Goal: Transaction & Acquisition: Purchase product/service

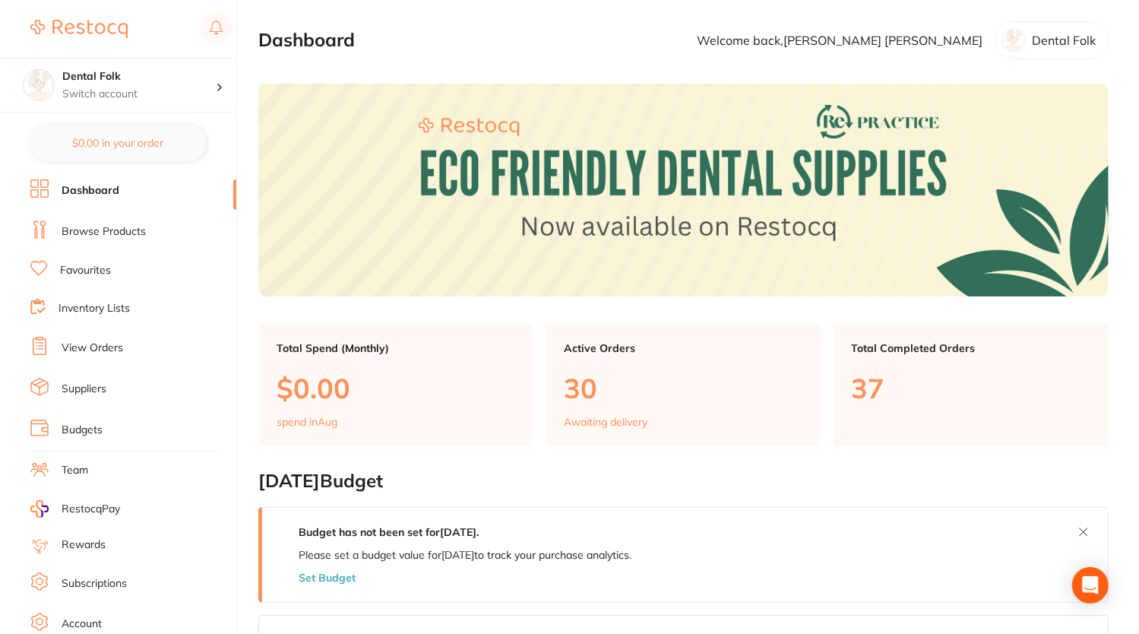
click at [98, 238] on li "Browse Products" at bounding box center [133, 231] width 206 height 23
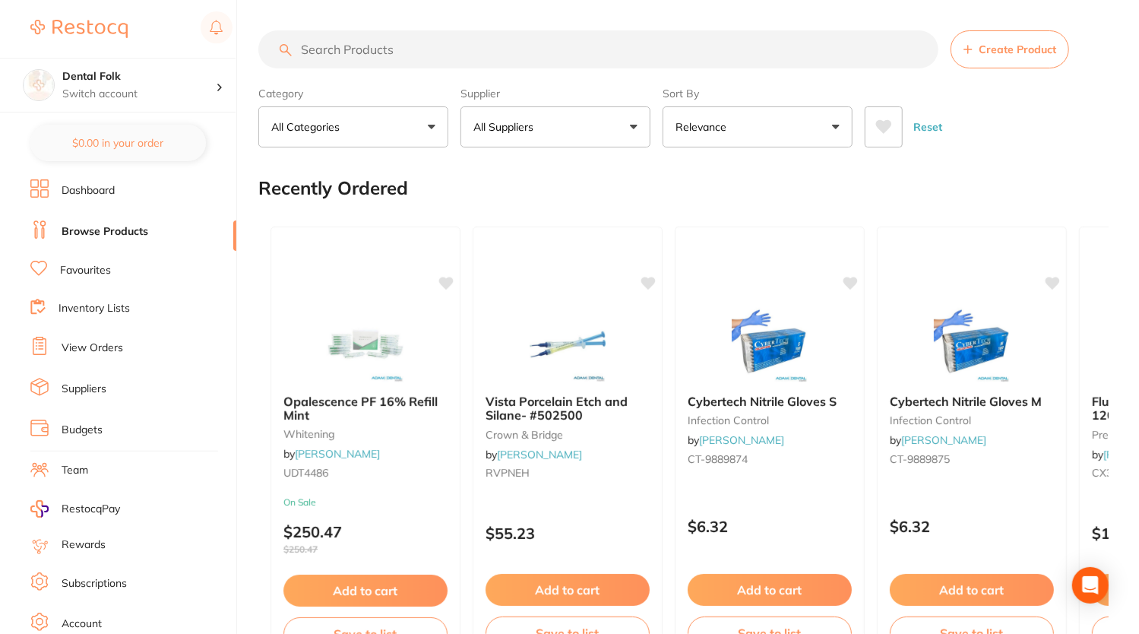
click at [691, 51] on input "search" at bounding box center [598, 49] width 680 height 38
type input "[MEDICAL_DATA]"
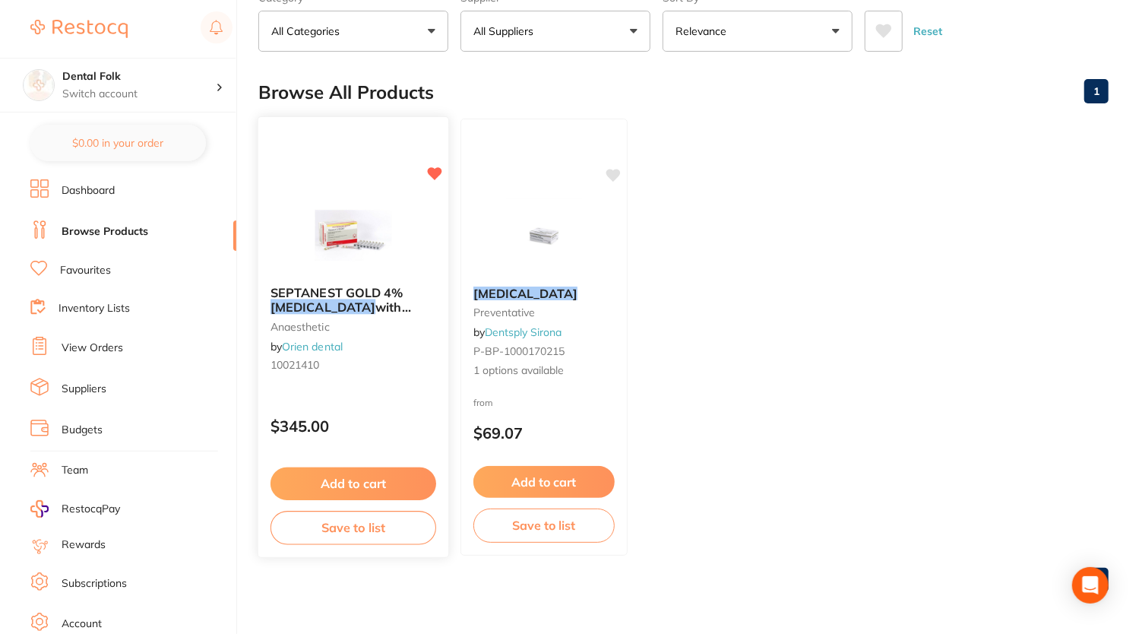
scroll to position [95, 0]
click at [312, 373] on div "SEPTANEST GOLD 4% [MEDICAL_DATA] with 1:100000 [MEDICAL_DATA] 2.2ml, Box of 100…" at bounding box center [353, 332] width 190 height 116
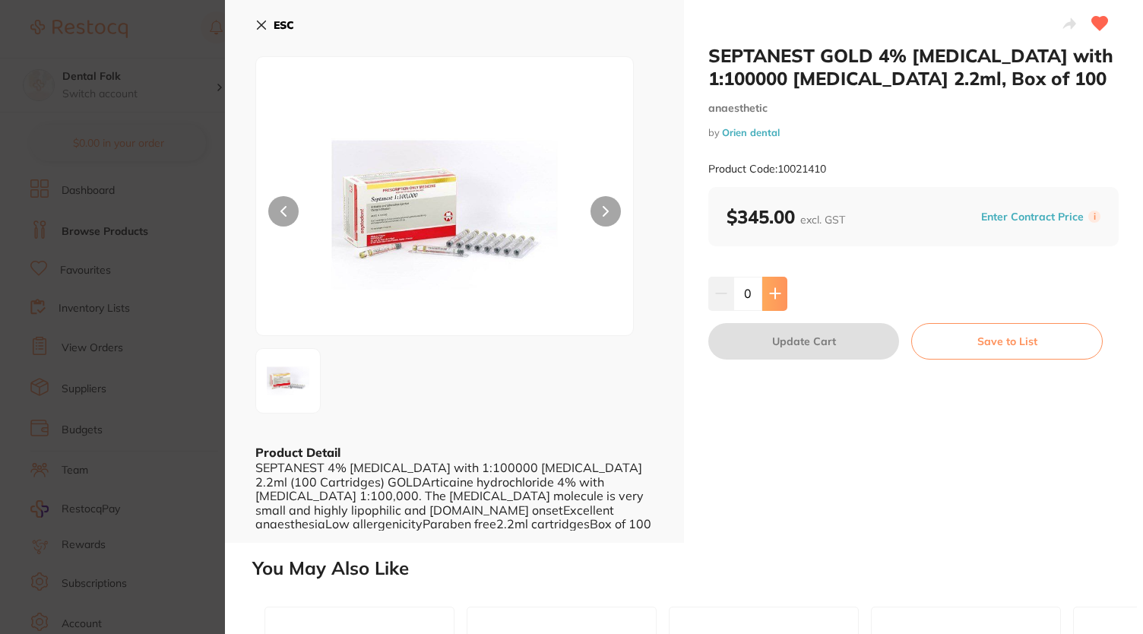
click at [766, 296] on button at bounding box center [774, 293] width 25 height 33
type input "1"
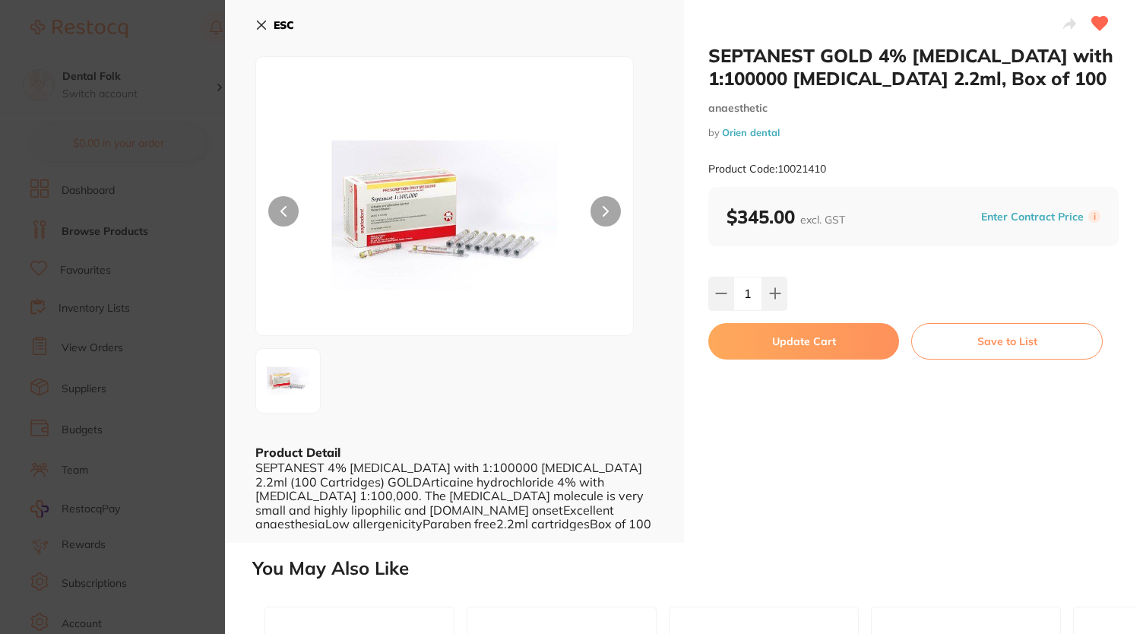
click at [749, 340] on button "Update Cart" at bounding box center [803, 341] width 191 height 36
checkbox input "false"
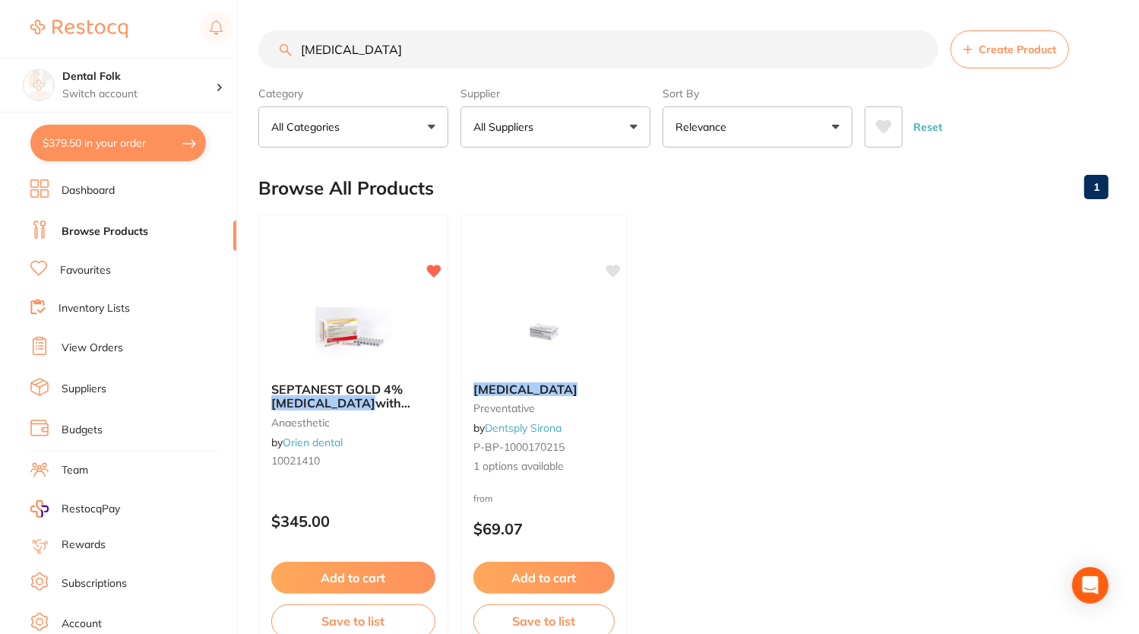
click at [407, 69] on section "[MEDICAL_DATA] Create Product Category All Categories All Categories anaestheti…" at bounding box center [683, 88] width 850 height 117
drag, startPoint x: 401, startPoint y: 49, endPoint x: 176, endPoint y: 36, distance: 224.6
click at [176, 36] on div "$379.50 Dental Folk Switch account Dental Folk $379.50 in your order Dashboard …" at bounding box center [569, 317] width 1139 height 634
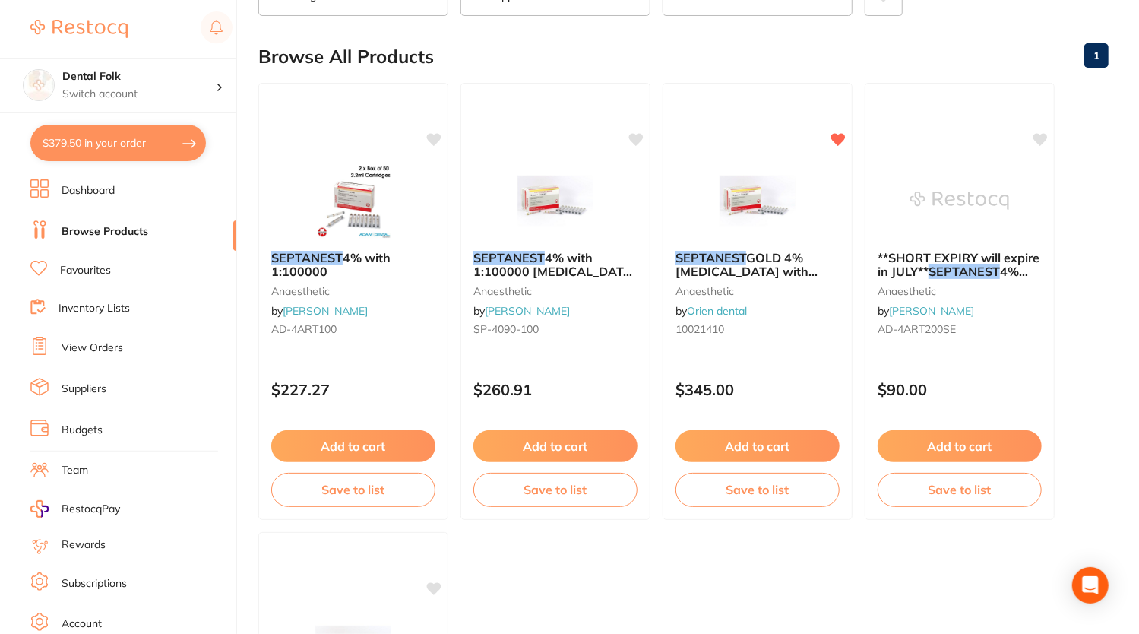
scroll to position [119, 0]
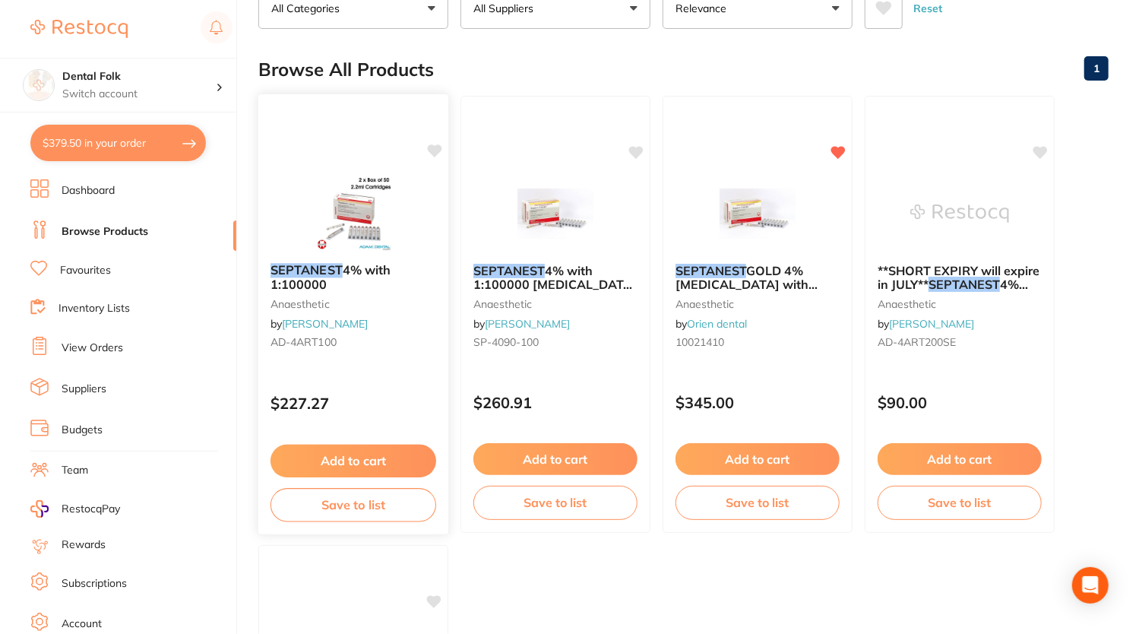
click at [365, 207] on img at bounding box center [353, 212] width 100 height 77
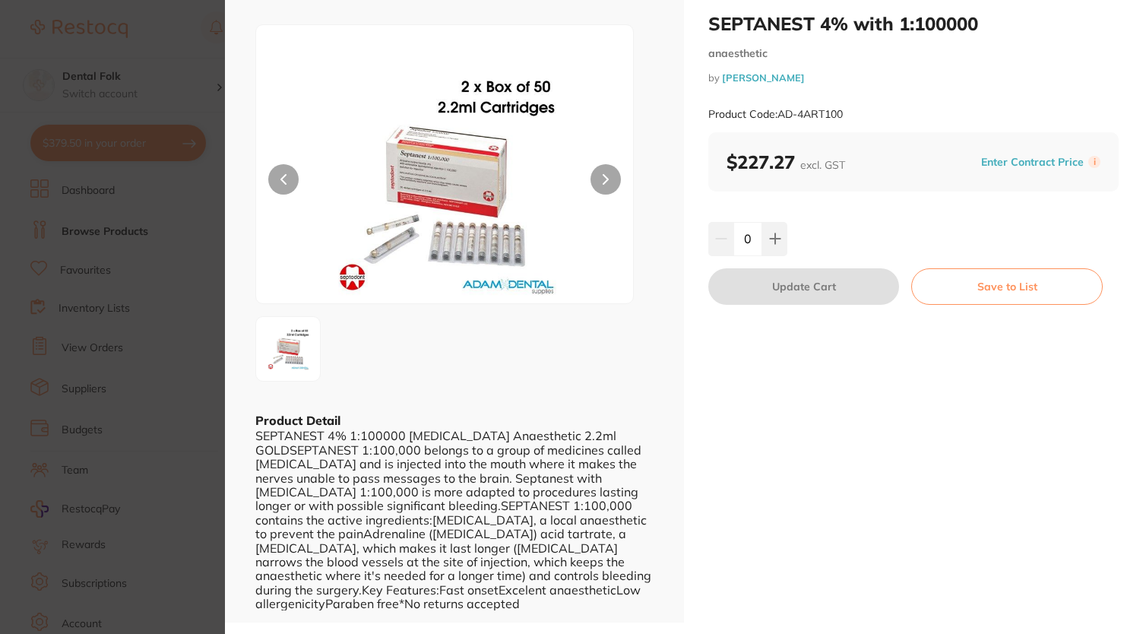
click at [160, 65] on section "SEPTANEST 4% with 1:100000 anaesthetic by [PERSON_NAME] Product Code: AD-4ART10…" at bounding box center [571, 317] width 1143 height 634
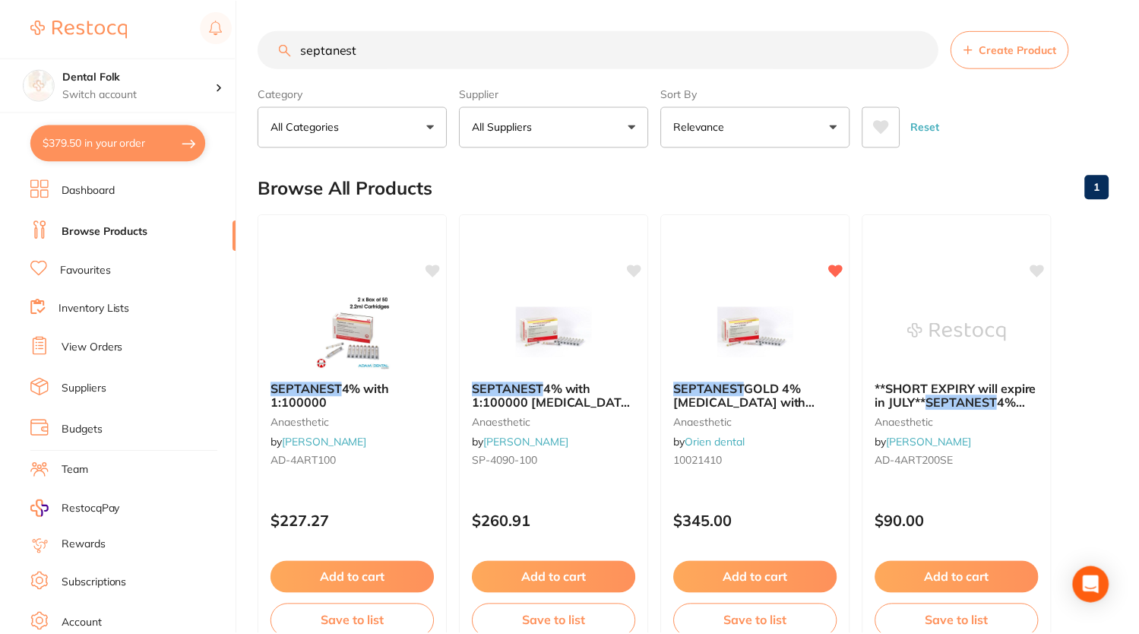
scroll to position [119, 0]
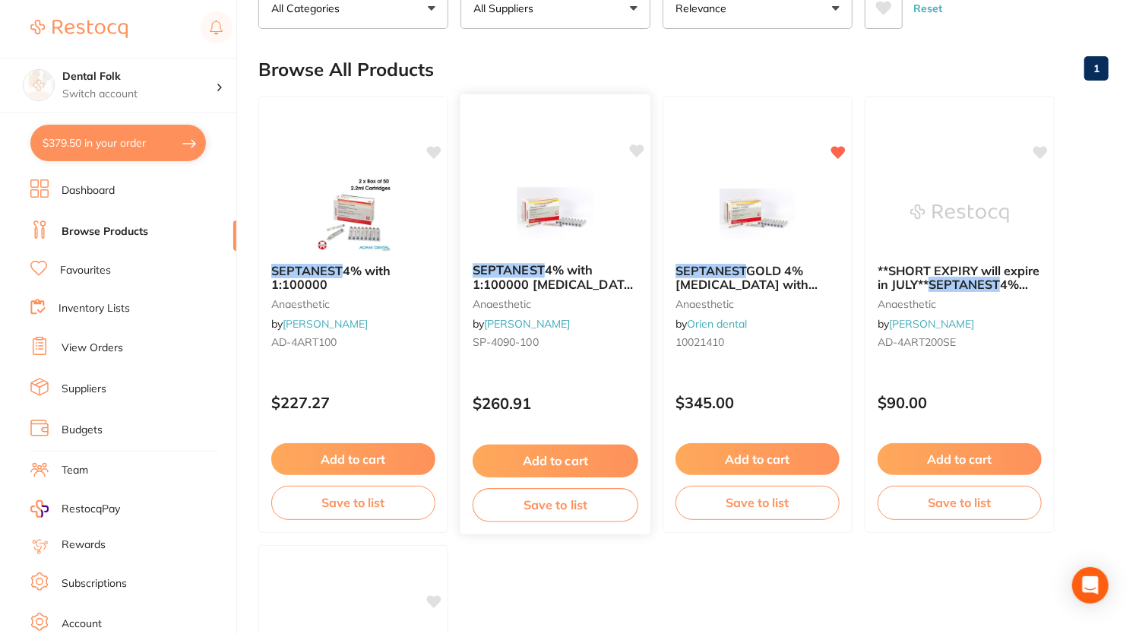
click at [600, 287] on span "4% with 1:100000 [MEDICAL_DATA] 2.2ml 2xBox 50 GOLD" at bounding box center [555, 283] width 165 height 43
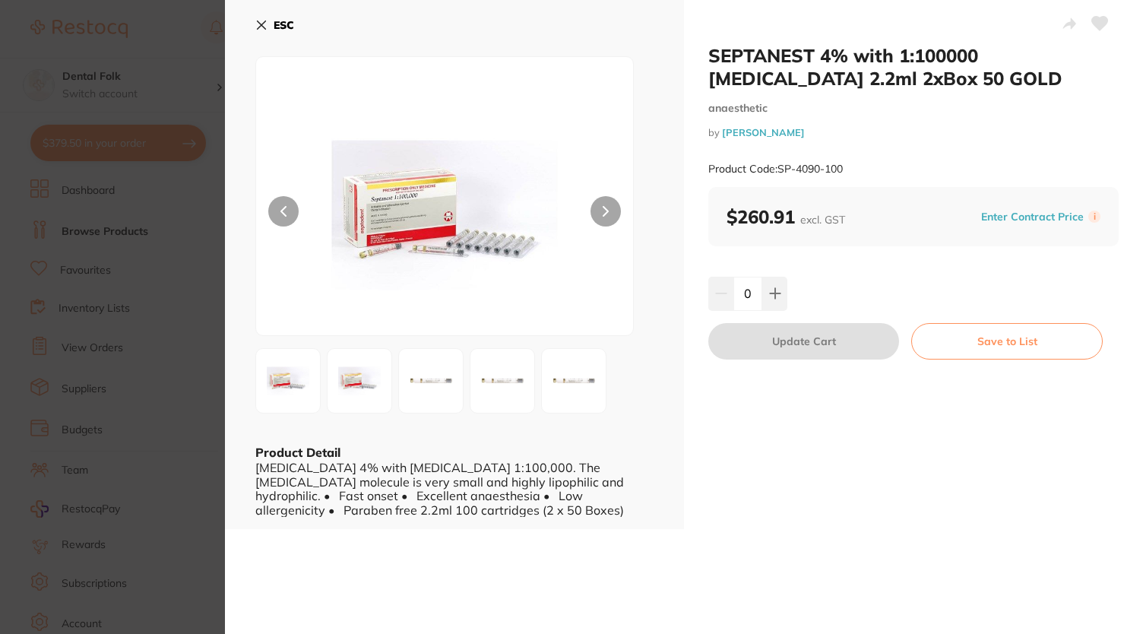
click at [256, 22] on icon at bounding box center [261, 25] width 12 height 12
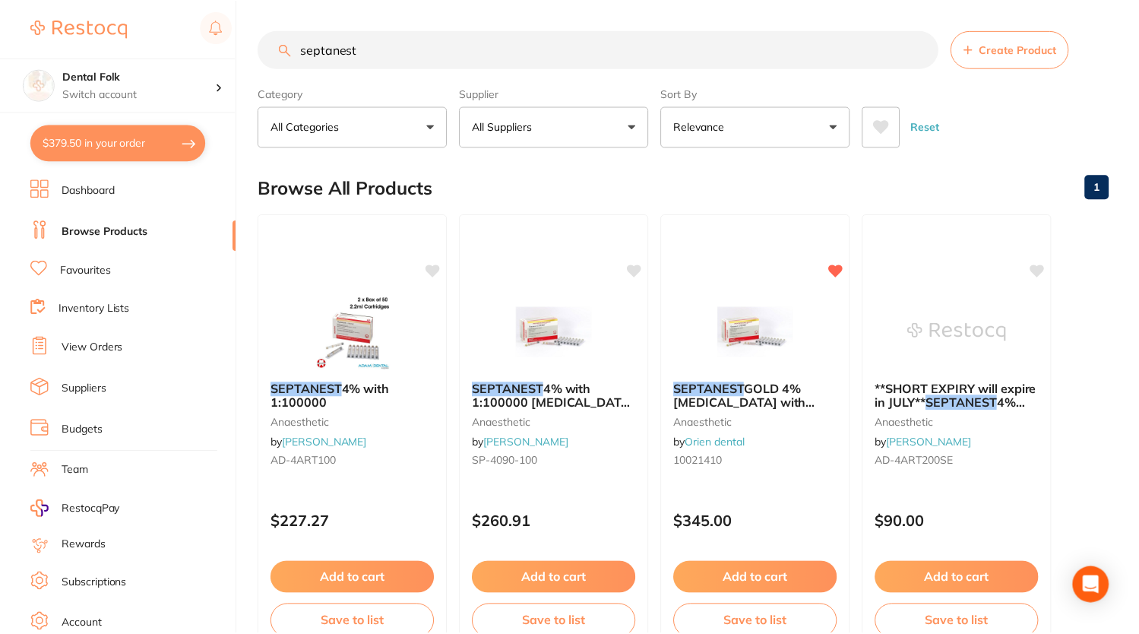
scroll to position [119, 0]
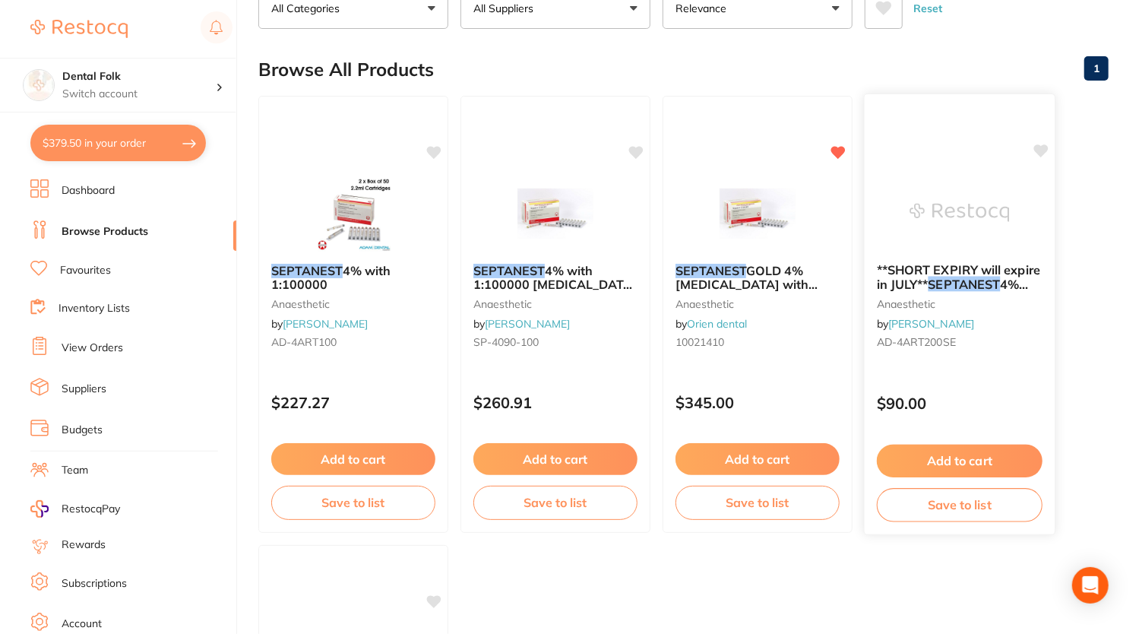
click at [964, 286] on em "SEPTANEST" at bounding box center [965, 284] width 72 height 15
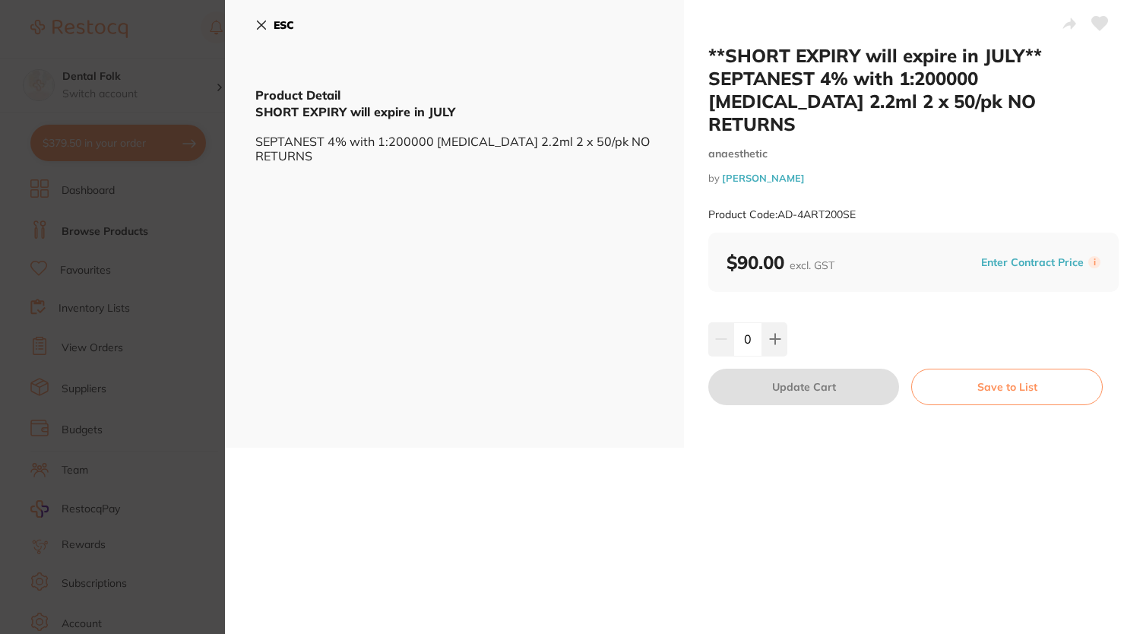
click at [263, 21] on icon at bounding box center [261, 25] width 12 height 12
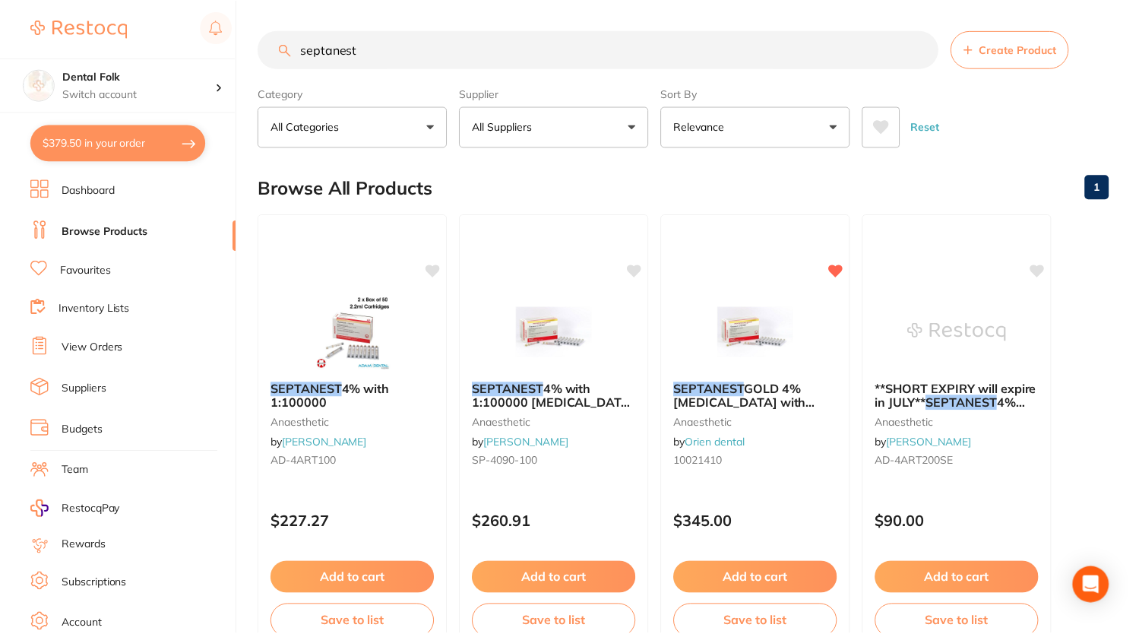
scroll to position [119, 0]
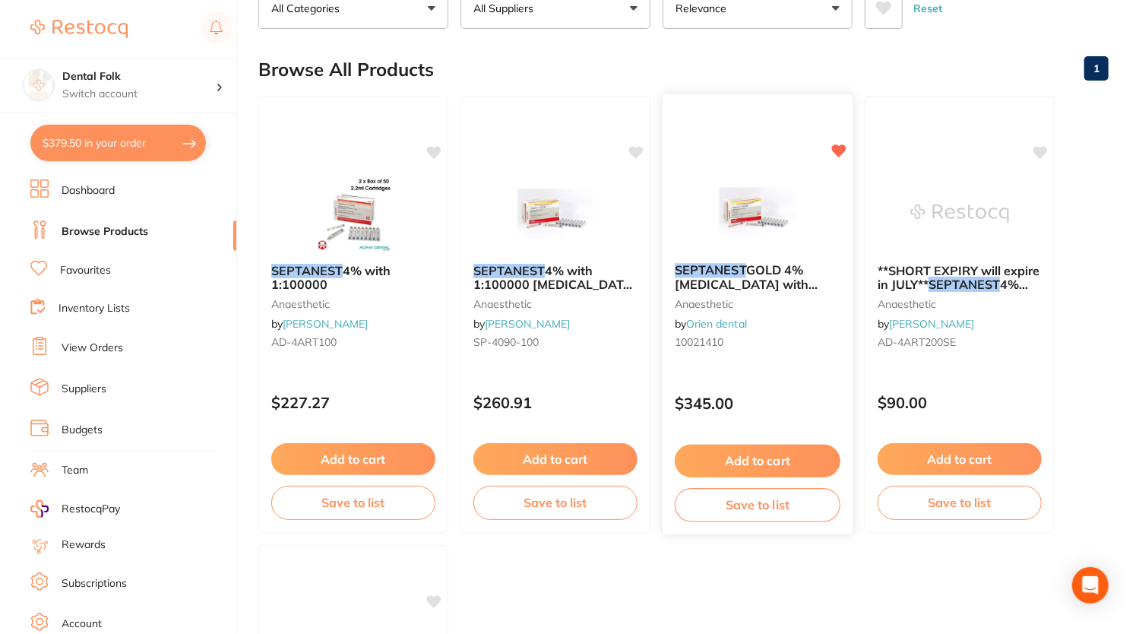
click at [777, 275] on span "GOLD 4% [MEDICAL_DATA] with 1:100000 [MEDICAL_DATA] 2.2ml, Box of 100" at bounding box center [757, 291] width 165 height 58
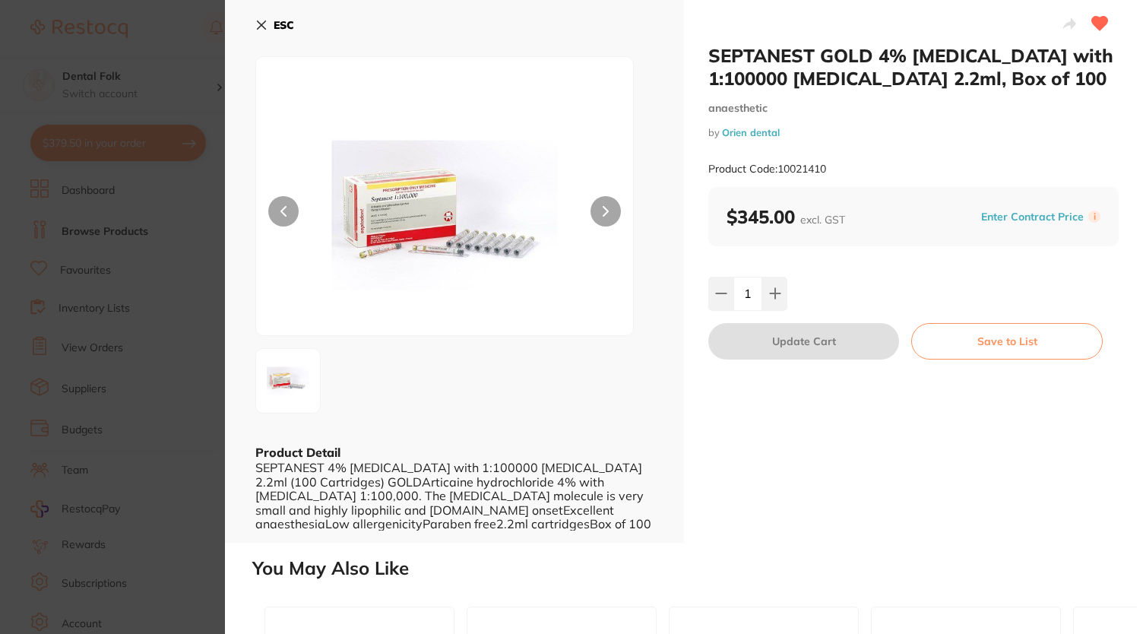
click at [264, 23] on icon at bounding box center [262, 25] width 8 height 8
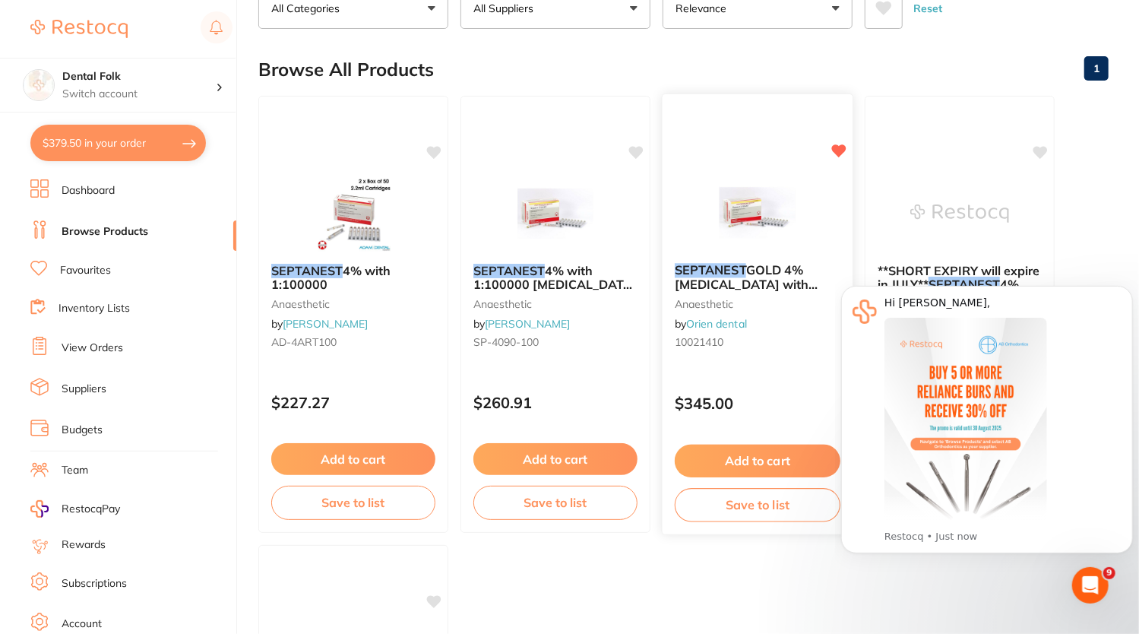
click at [766, 277] on span "GOLD 4% [MEDICAL_DATA] with 1:100000 [MEDICAL_DATA] 2.2ml, Box of 100" at bounding box center [757, 291] width 165 height 58
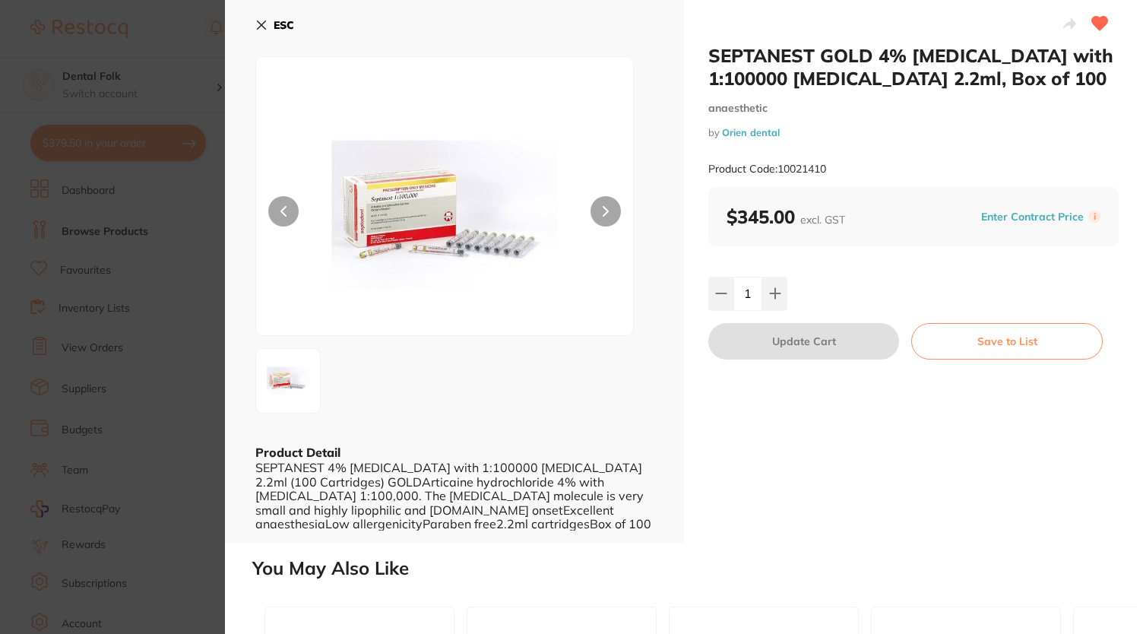
click at [264, 12] on button "ESC" at bounding box center [274, 25] width 39 height 26
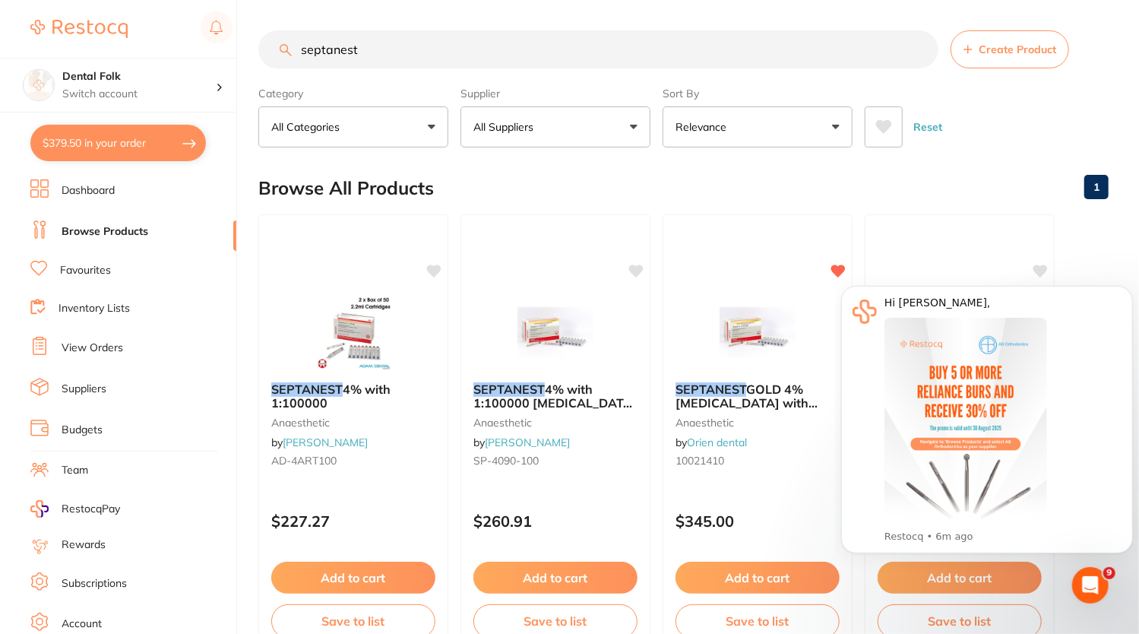
drag, startPoint x: 314, startPoint y: 59, endPoint x: 138, endPoint y: 43, distance: 177.0
click at [138, 43] on div "$379.50 Dental Folk Switch account Dental Folk $379.50 in your order Dashboard …" at bounding box center [569, 317] width 1139 height 634
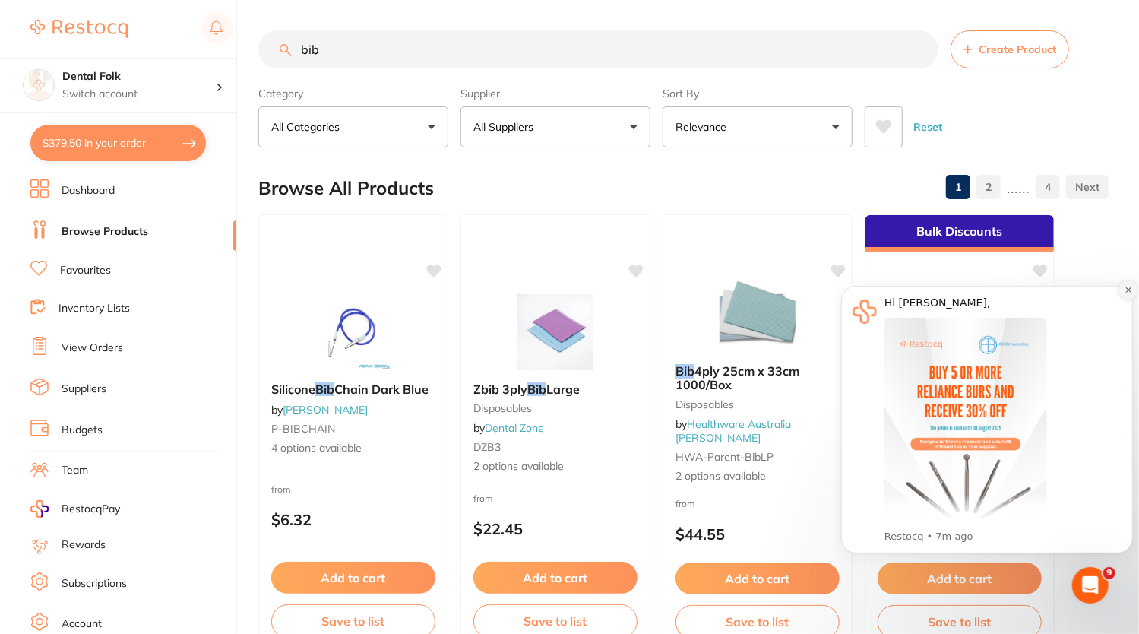
click at [1129, 292] on icon "Dismiss notification" at bounding box center [1128, 289] width 8 height 8
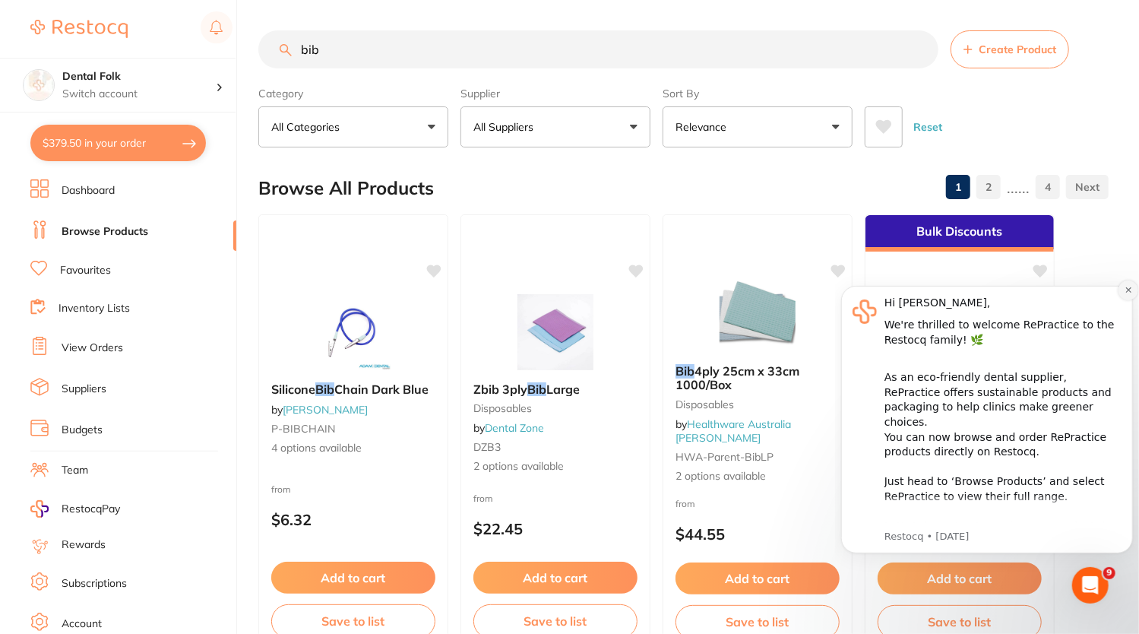
click at [1126, 286] on icon "Dismiss notification" at bounding box center [1128, 289] width 8 height 8
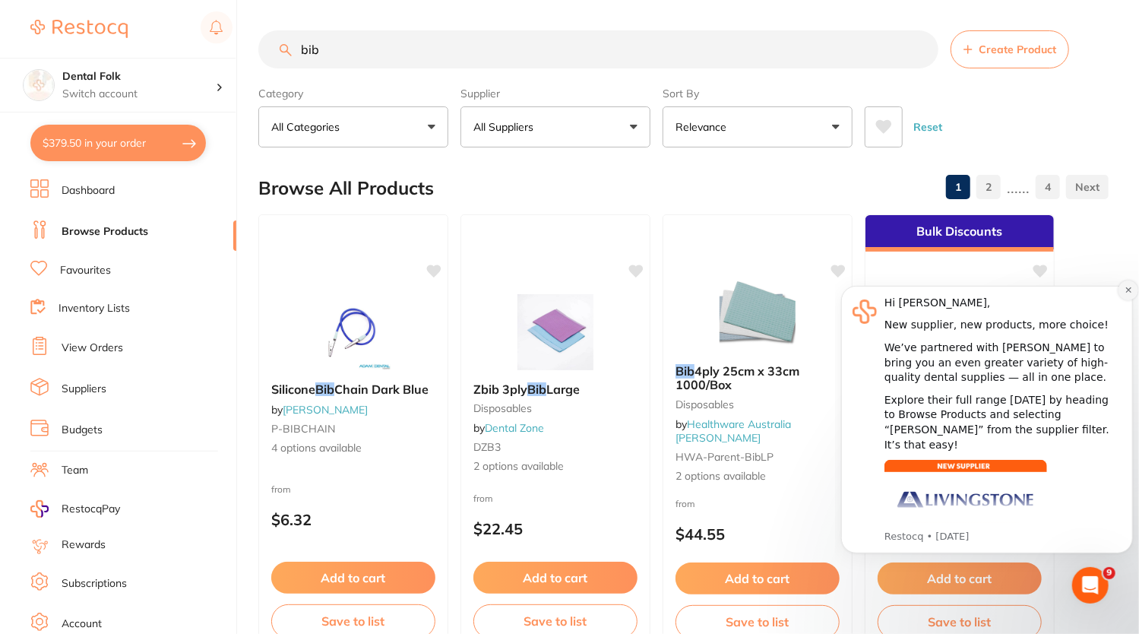
click at [1128, 288] on icon "Dismiss notification" at bounding box center [1127, 289] width 5 height 5
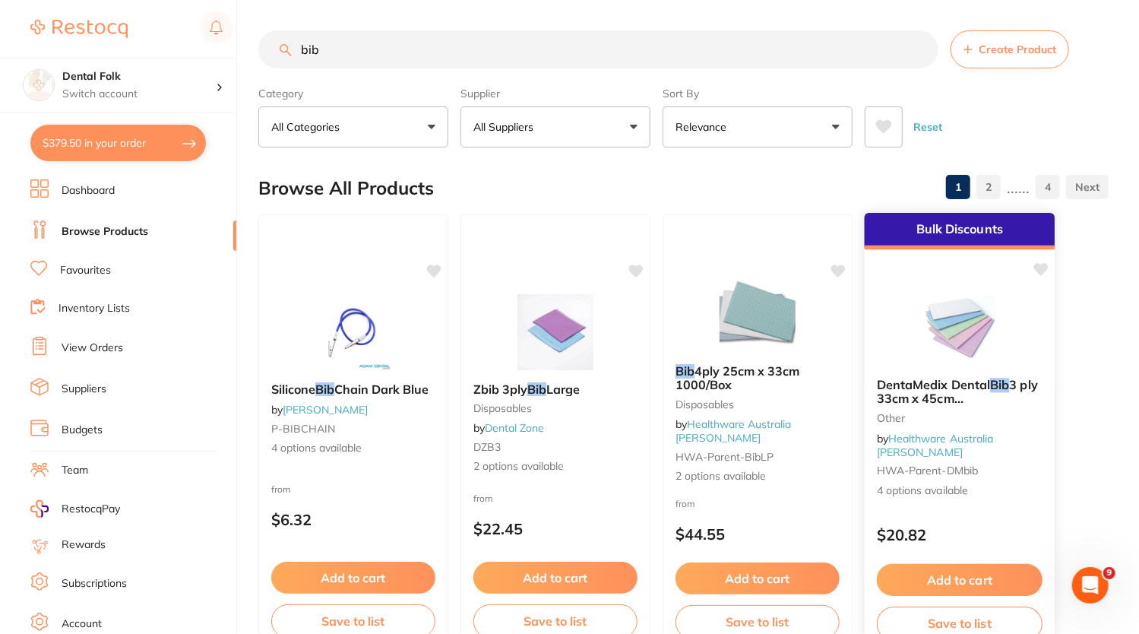
click at [933, 385] on span "DentaMedix Dental" at bounding box center [933, 384] width 113 height 15
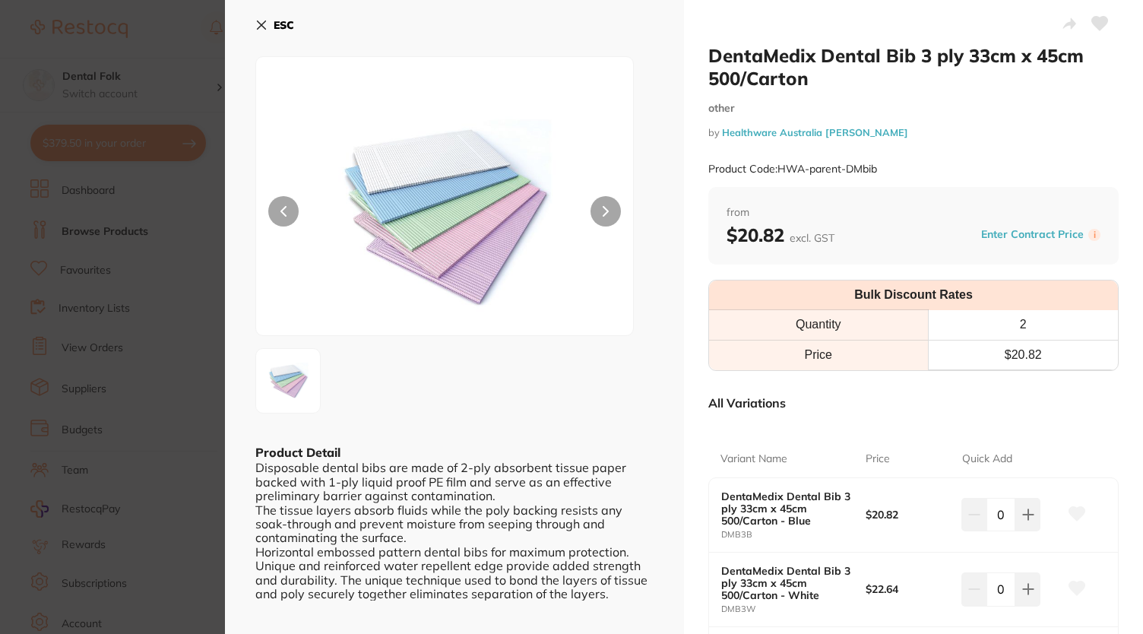
click at [261, 34] on button "ESC" at bounding box center [274, 25] width 39 height 26
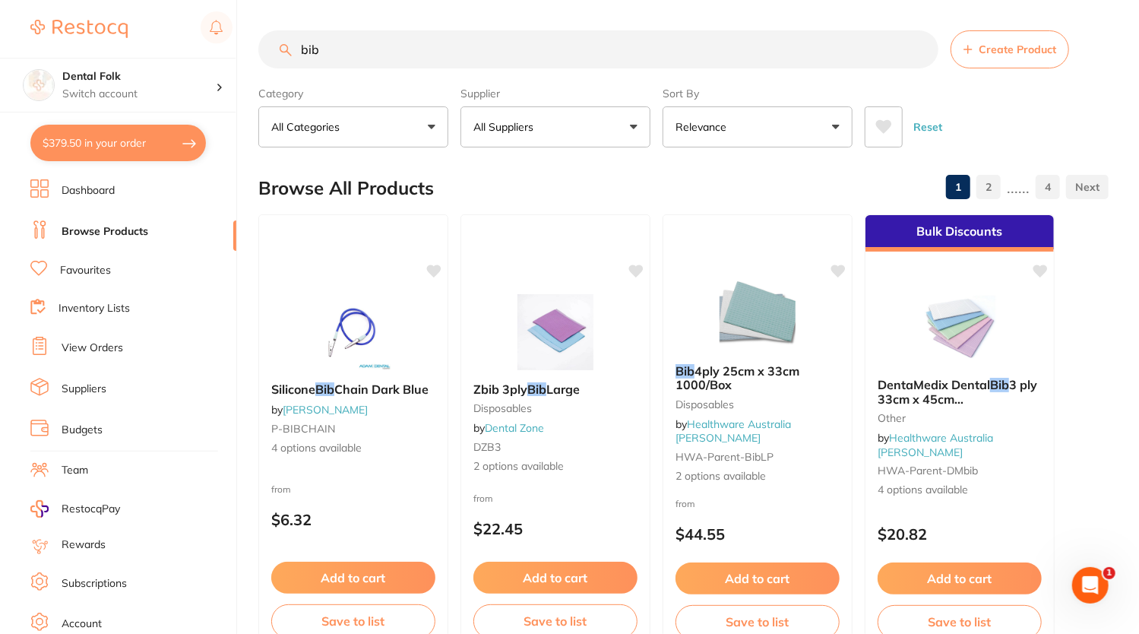
drag, startPoint x: 356, startPoint y: 55, endPoint x: 247, endPoint y: 40, distance: 110.6
click at [247, 40] on div "$379.50 Dental Folk Switch account Dental Folk $379.50 in your order Dashboard …" at bounding box center [569, 317] width 1139 height 634
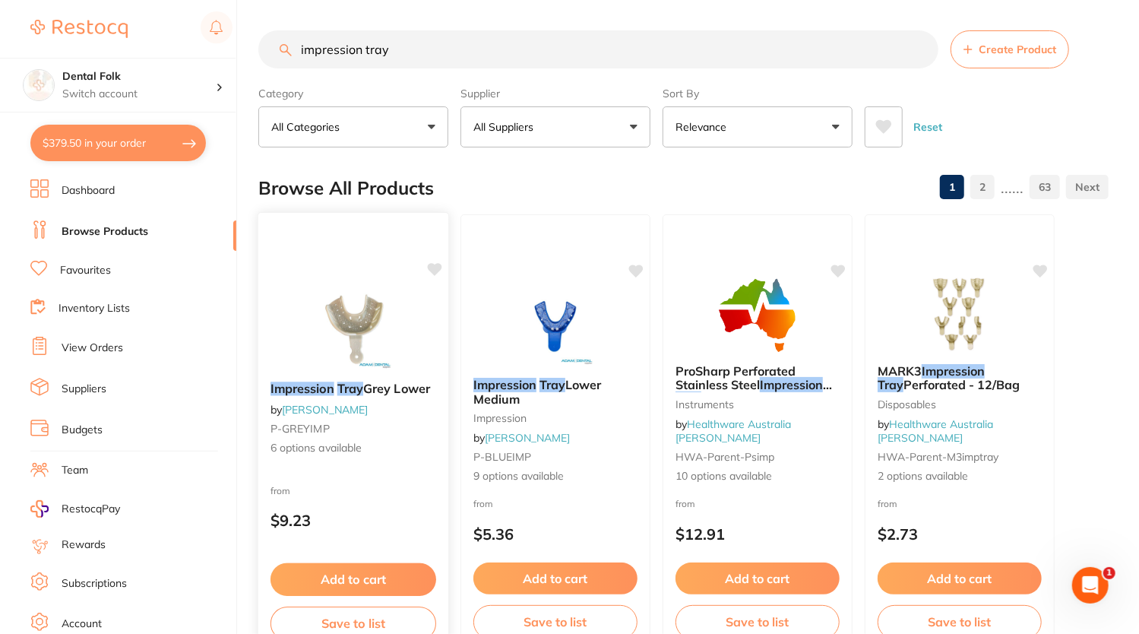
type input "impression tray"
click at [320, 318] on img at bounding box center [353, 331] width 100 height 77
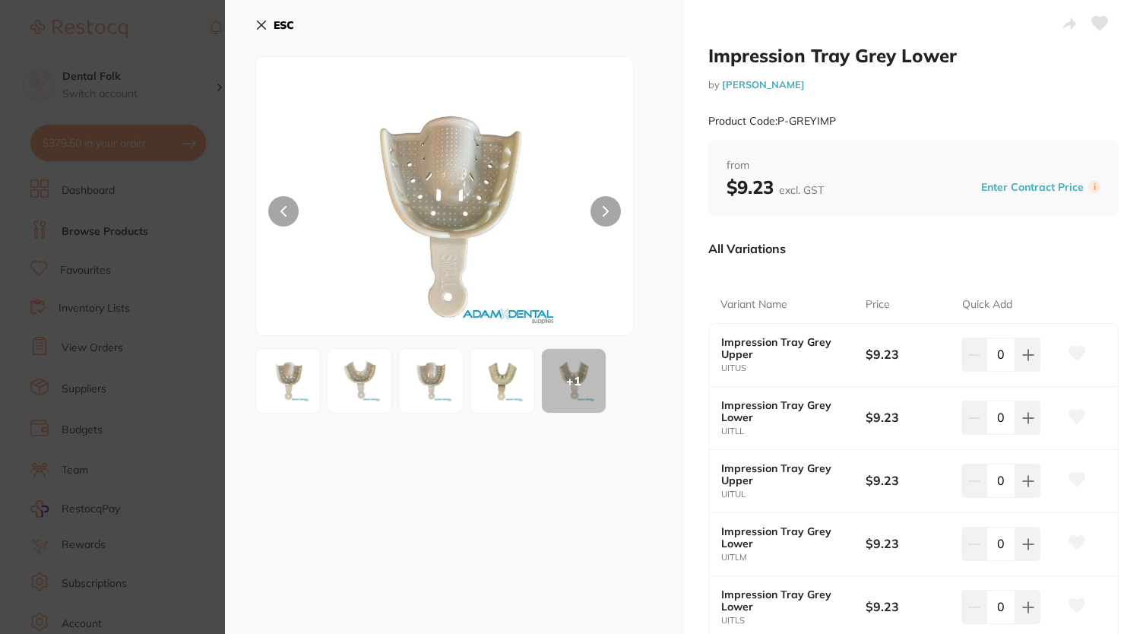
click at [608, 217] on button at bounding box center [606, 211] width 30 height 30
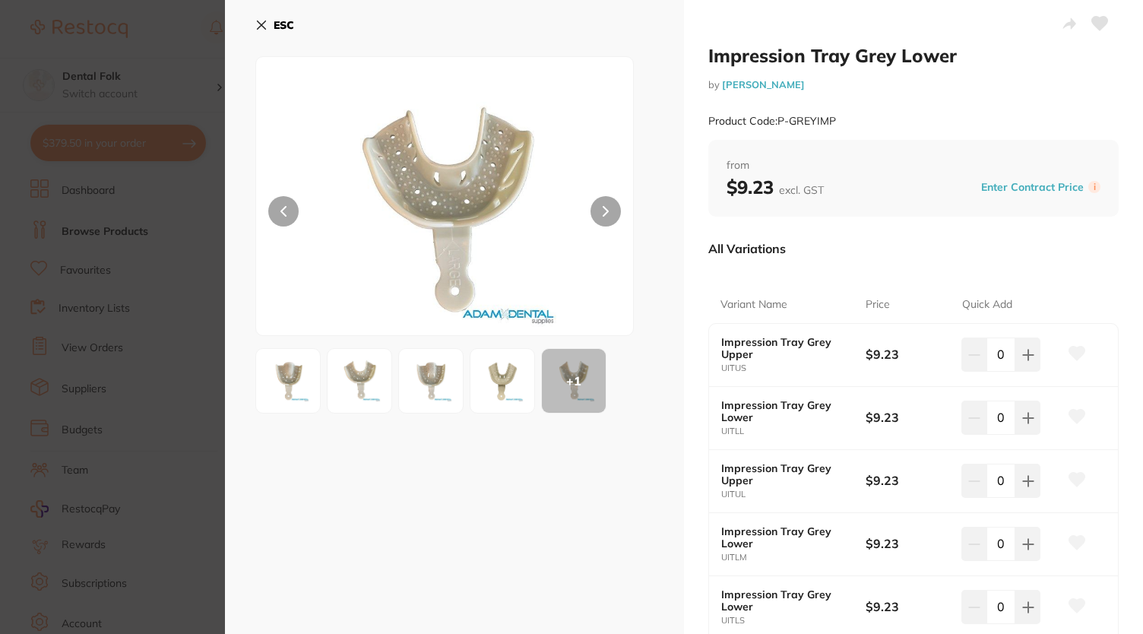
click at [608, 217] on button at bounding box center [606, 211] width 30 height 30
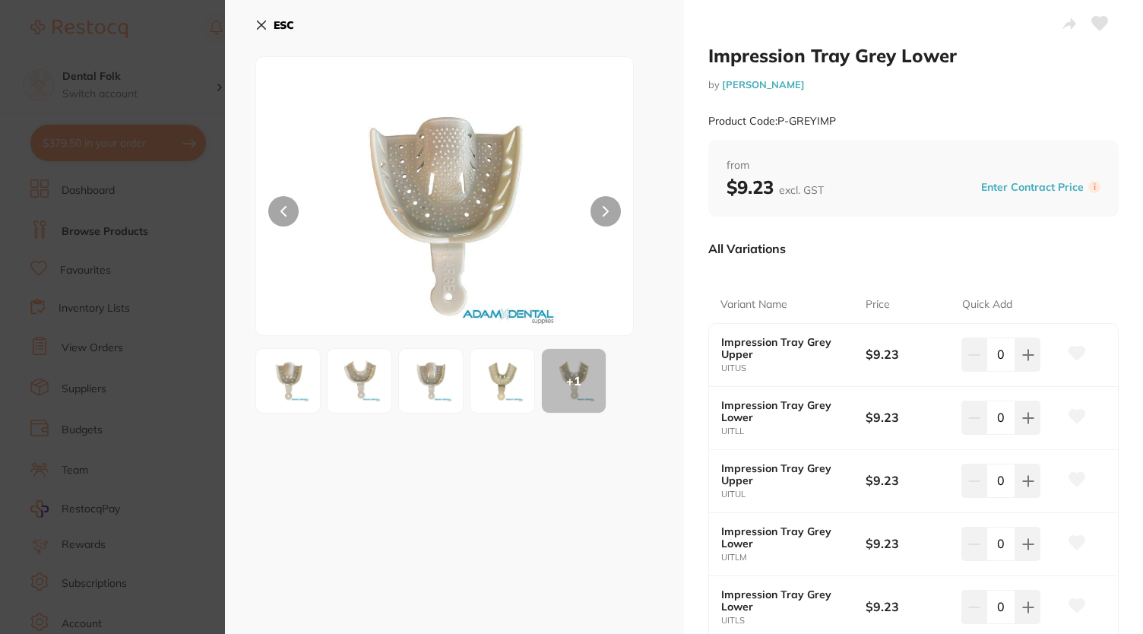
click at [608, 217] on button at bounding box center [606, 211] width 30 height 30
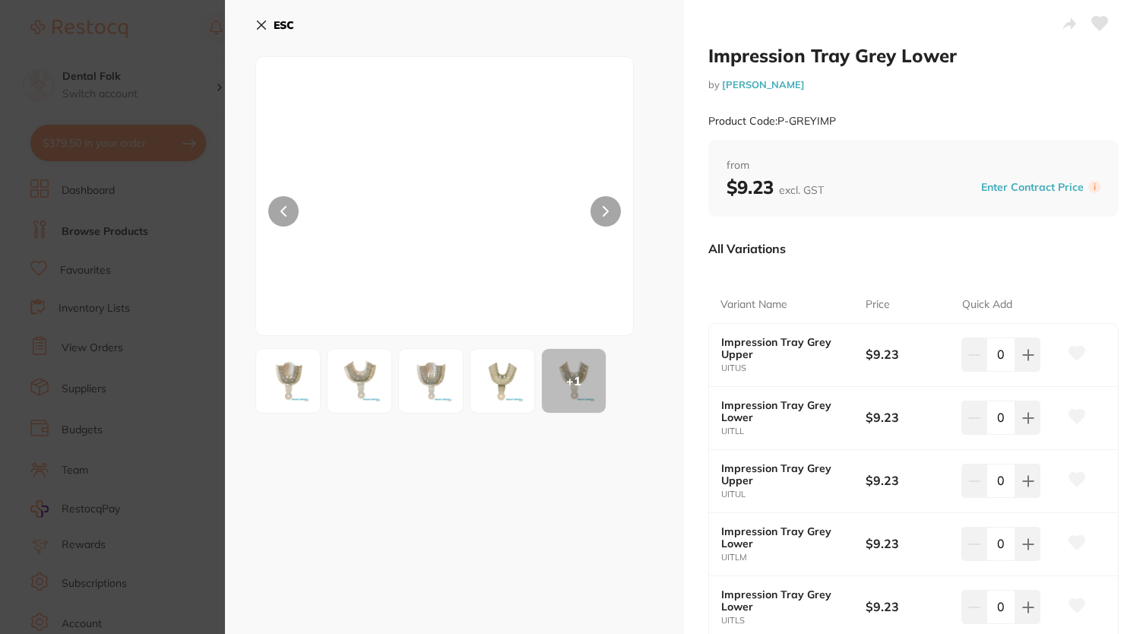
click at [608, 217] on button at bounding box center [606, 211] width 30 height 30
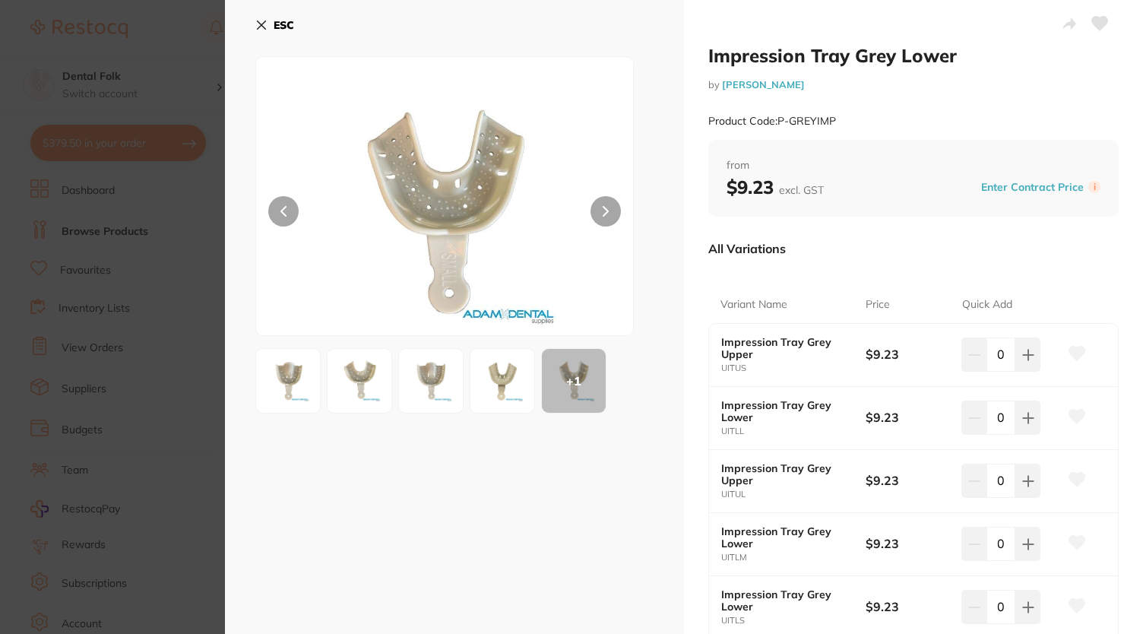
click at [263, 21] on icon at bounding box center [261, 25] width 12 height 12
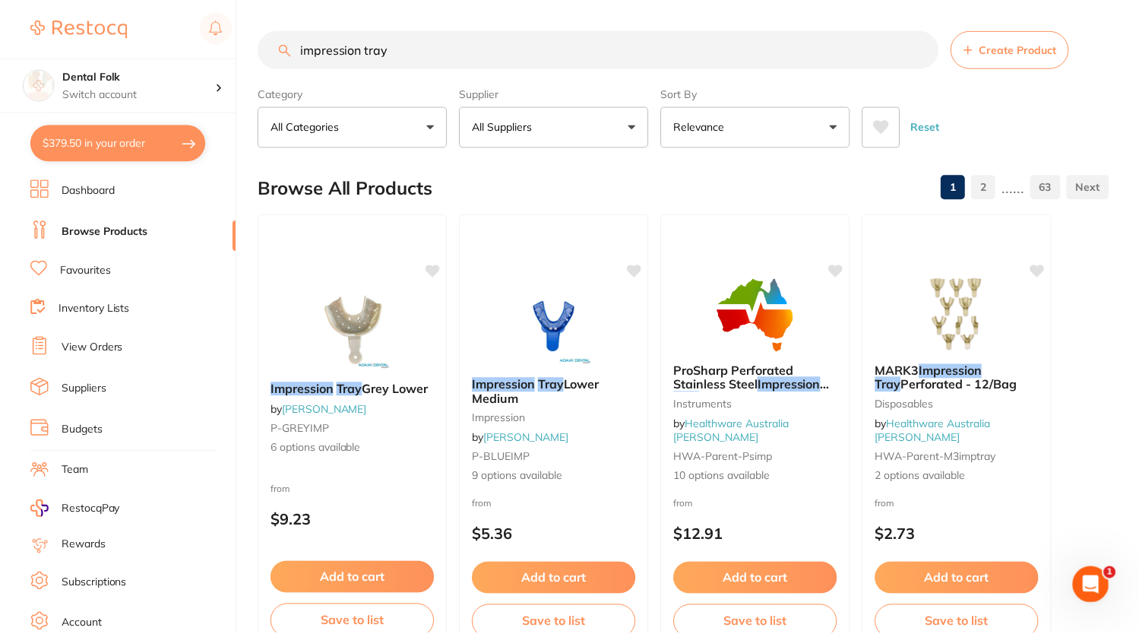
scroll to position [224, 0]
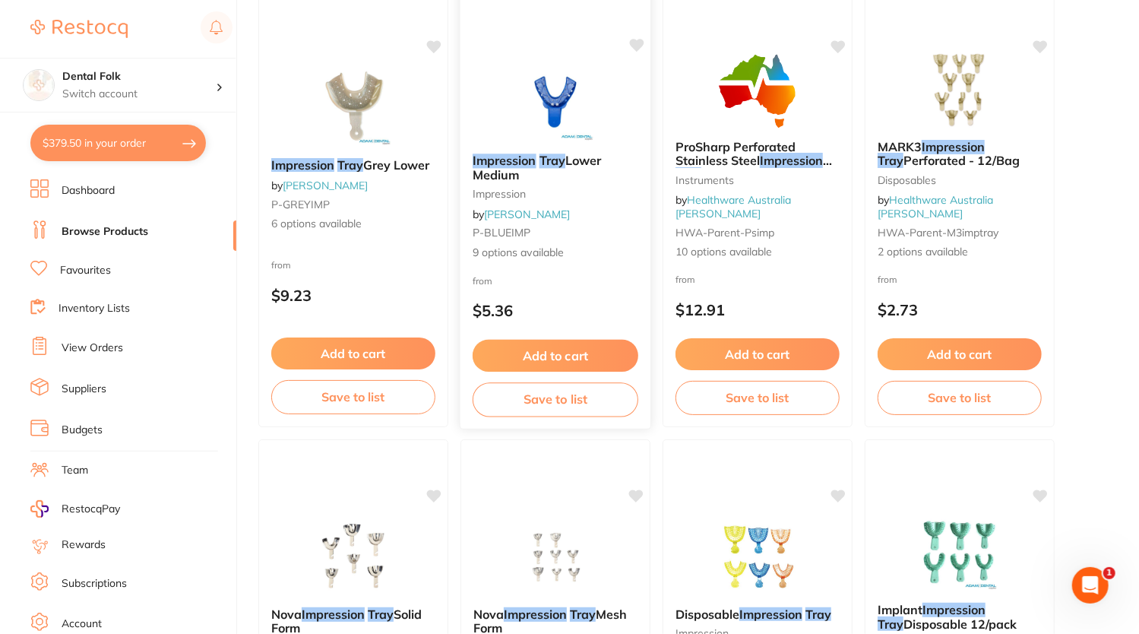
click at [556, 173] on b "Impression Tray Lower Medium" at bounding box center [556, 168] width 166 height 28
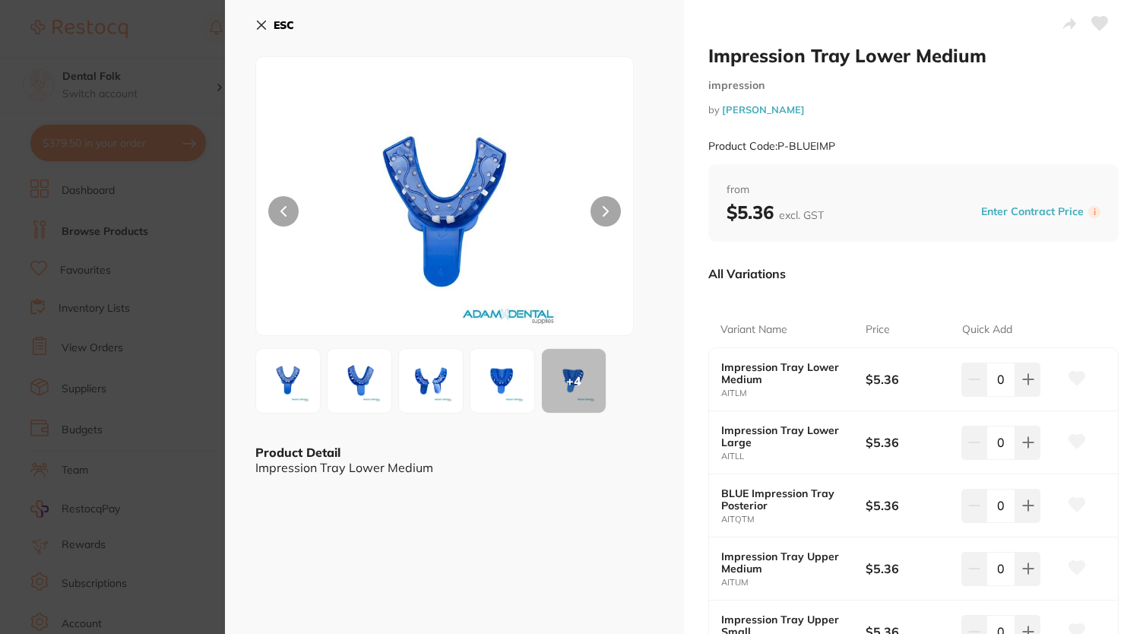
click at [261, 33] on button "ESC" at bounding box center [274, 25] width 39 height 26
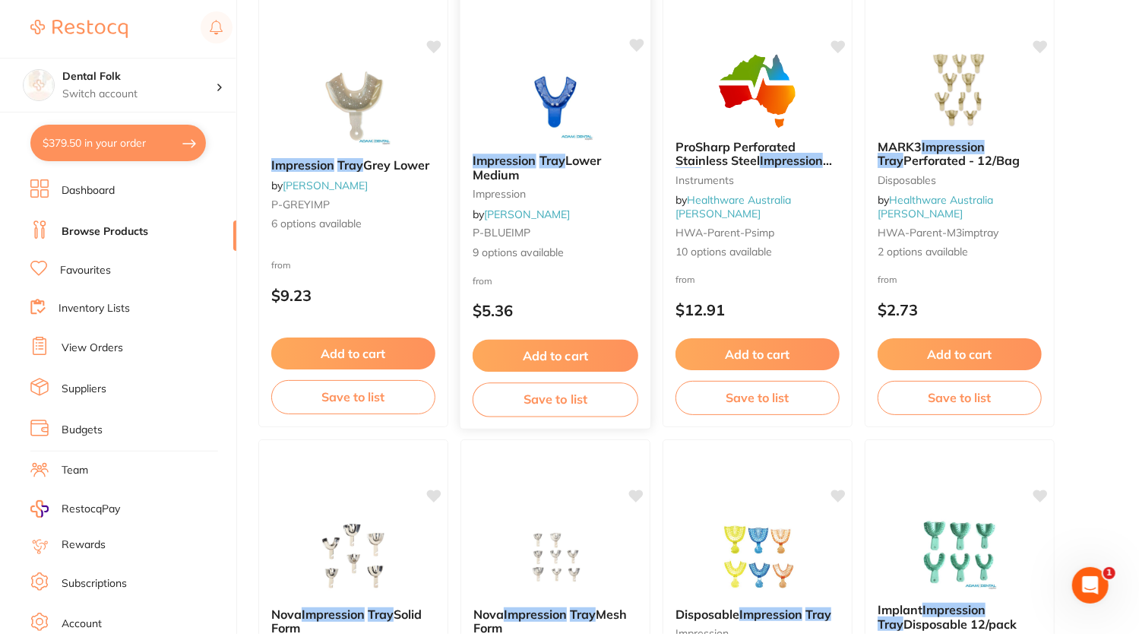
scroll to position [49, 0]
